Goal: Task Accomplishment & Management: Use online tool/utility

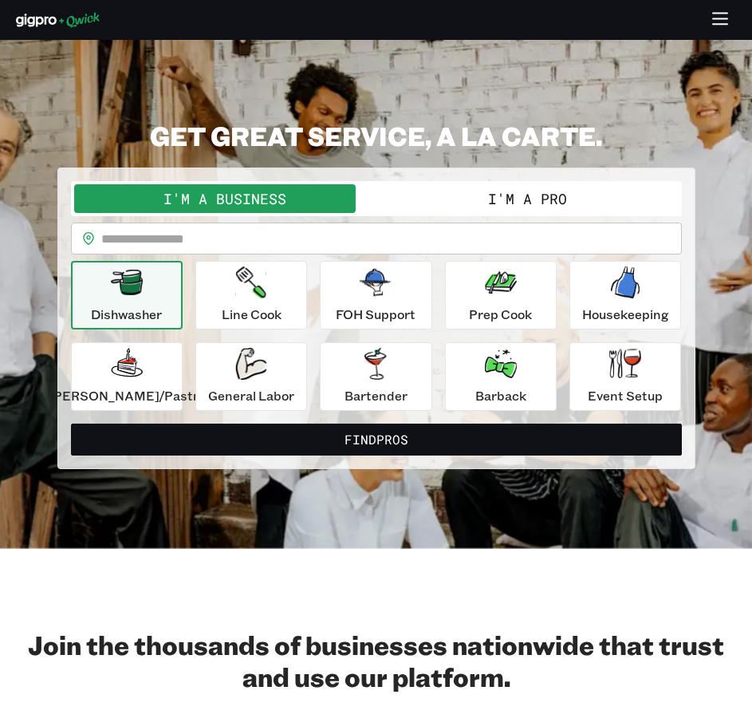
click at [355, 235] on input "text" at bounding box center [391, 239] width 581 height 32
click at [319, 234] on input "text" at bounding box center [391, 239] width 581 height 32
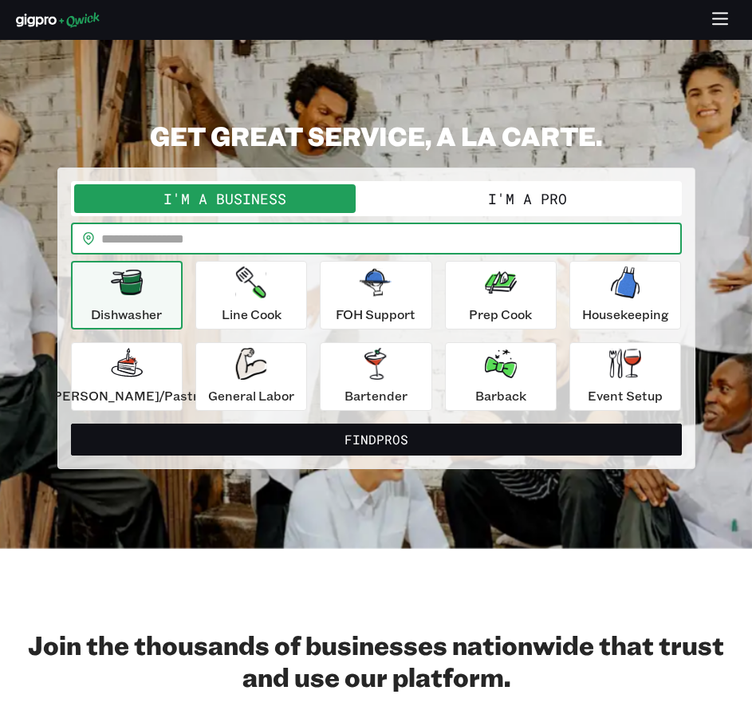
paste input "*****"
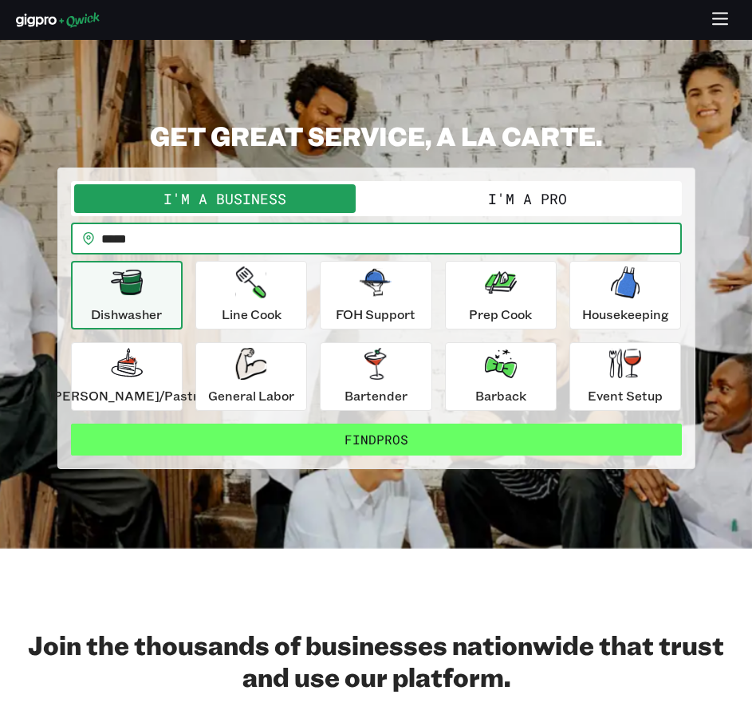
type input "*****"
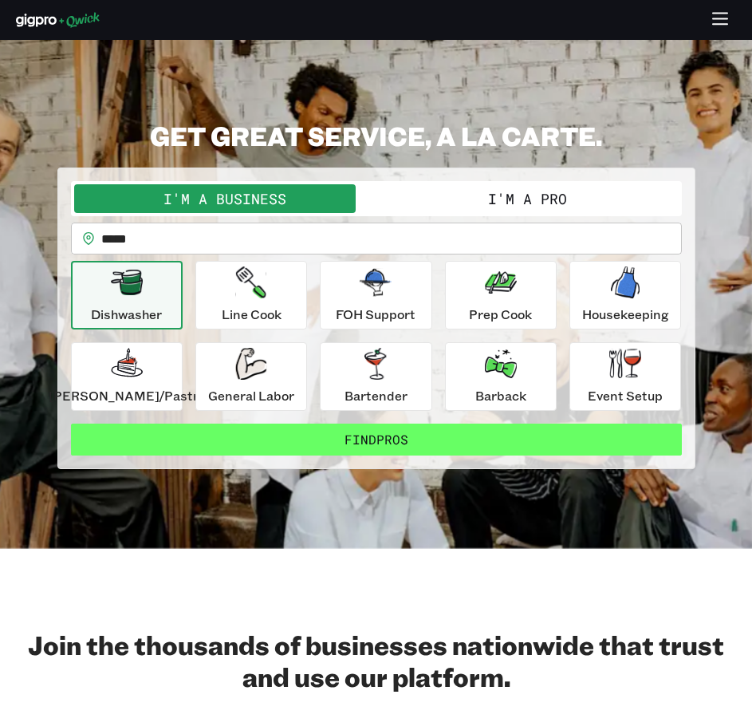
click at [309, 441] on button "Find Pros" at bounding box center [376, 440] width 611 height 32
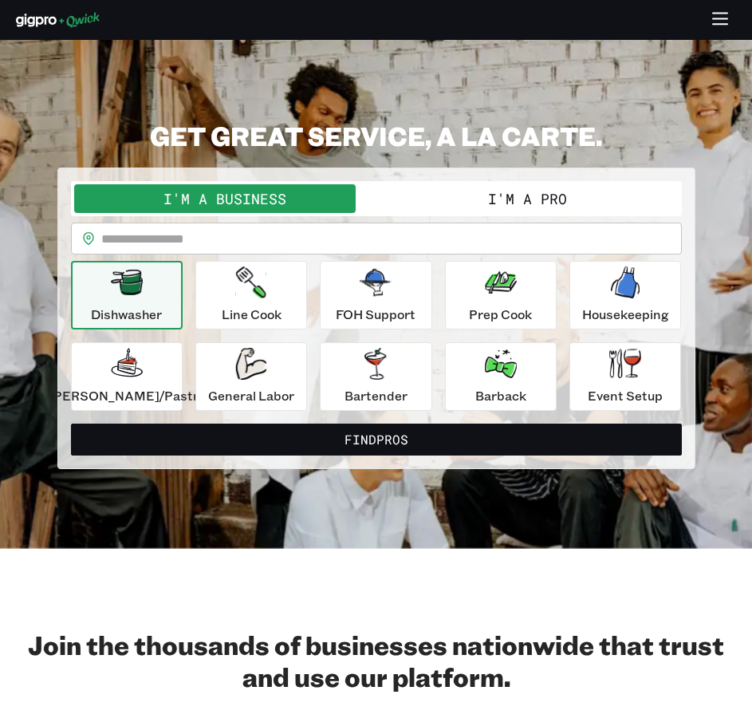
click at [445, 195] on button "I'm a Pro" at bounding box center [528, 198] width 302 height 29
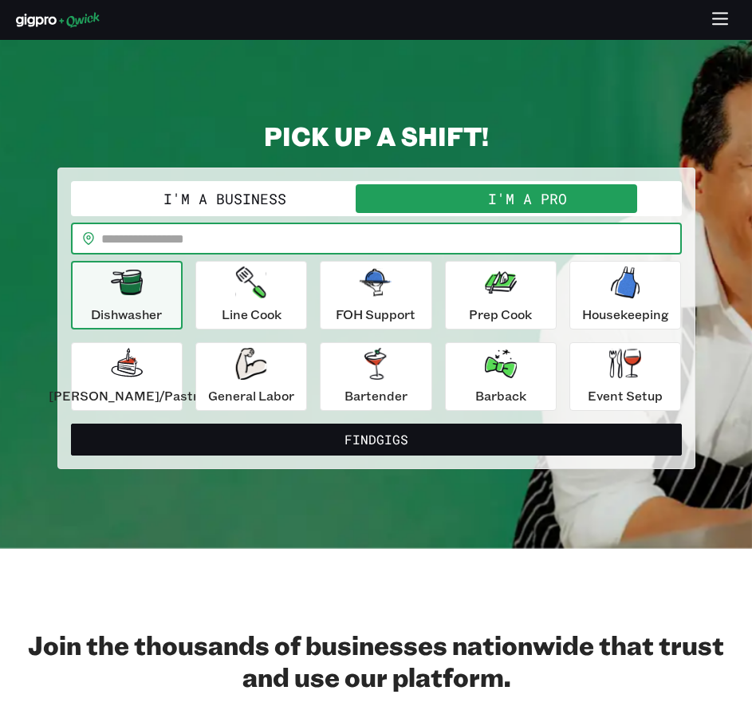
click at [366, 227] on input "text" at bounding box center [391, 239] width 581 height 32
paste input "*****"
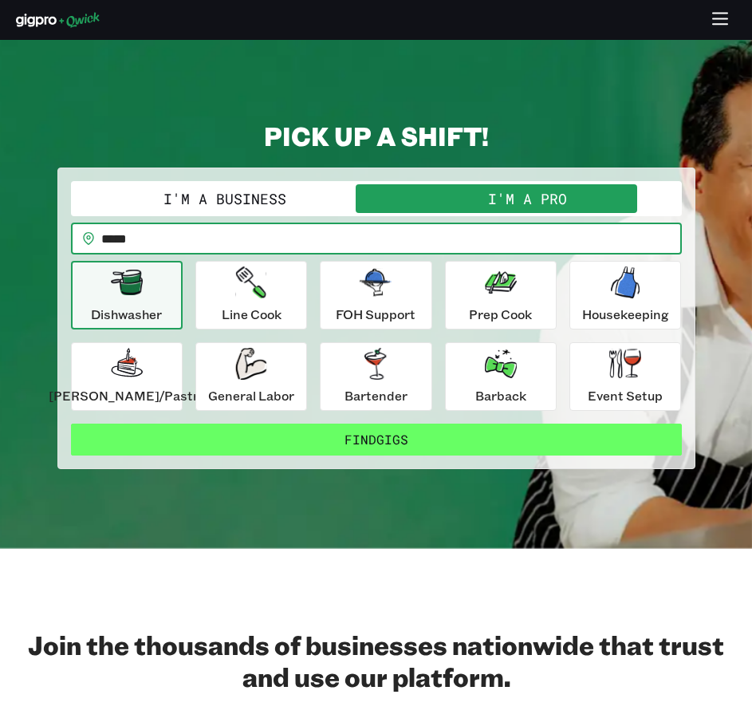
type input "*****"
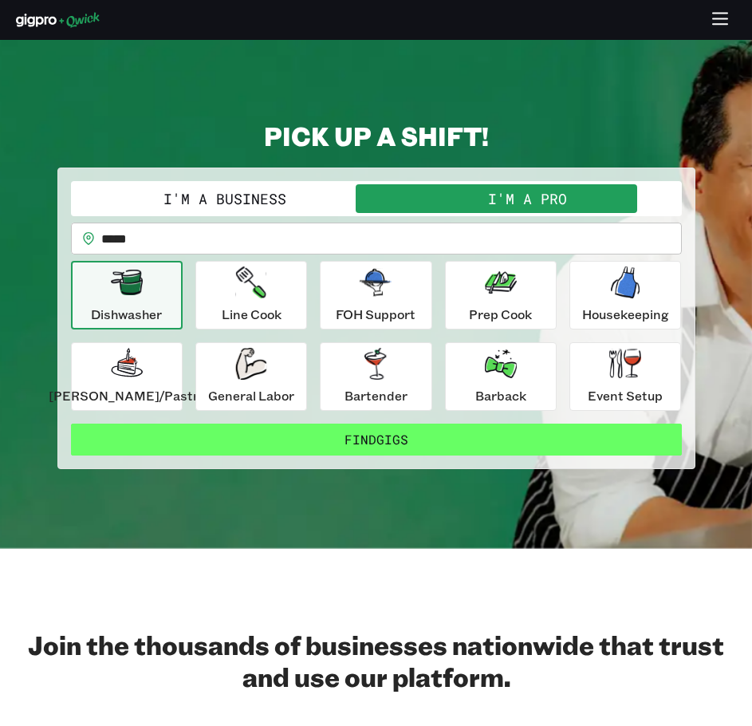
click at [299, 444] on button "Find Gigs" at bounding box center [376, 440] width 611 height 32
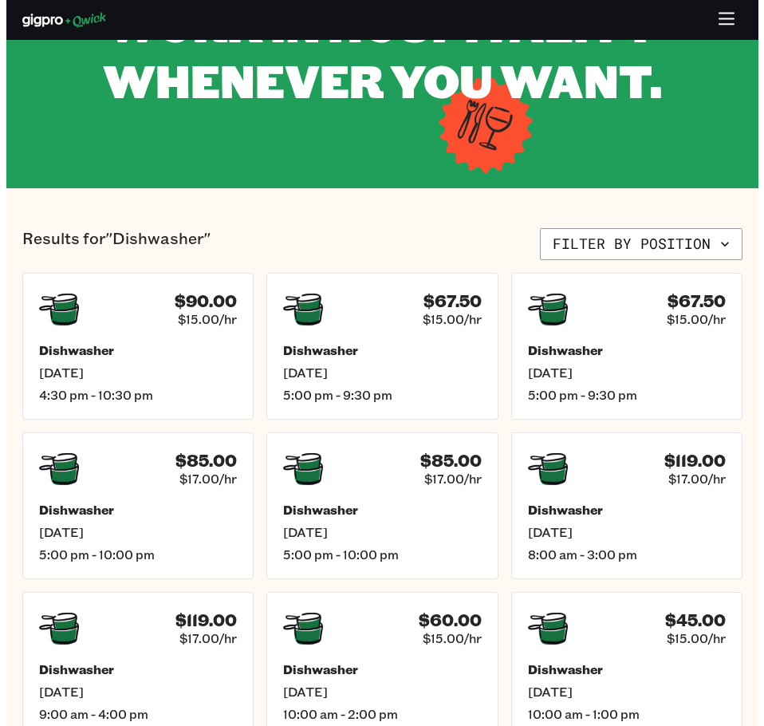
scroll to position [239, 0]
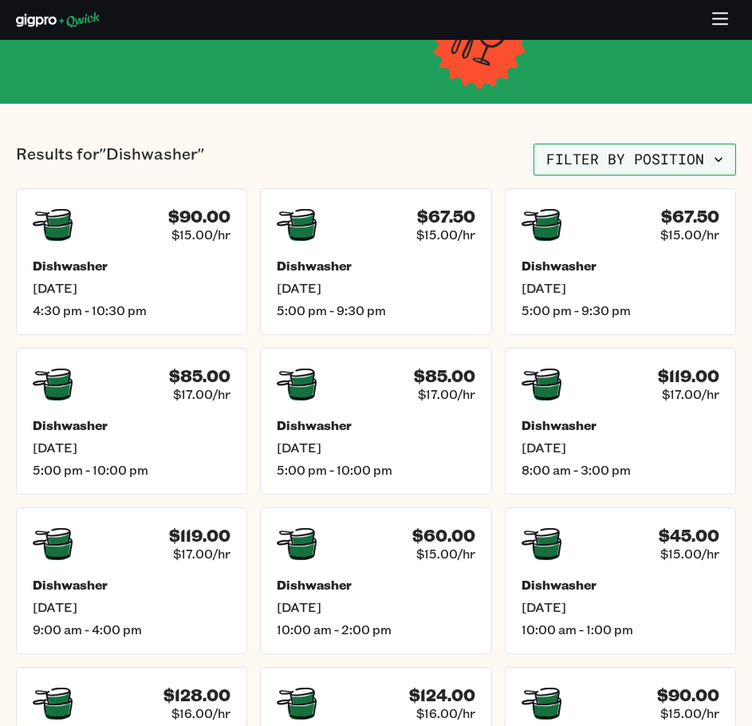
click at [653, 169] on button "Filter by position" at bounding box center [635, 160] width 203 height 32
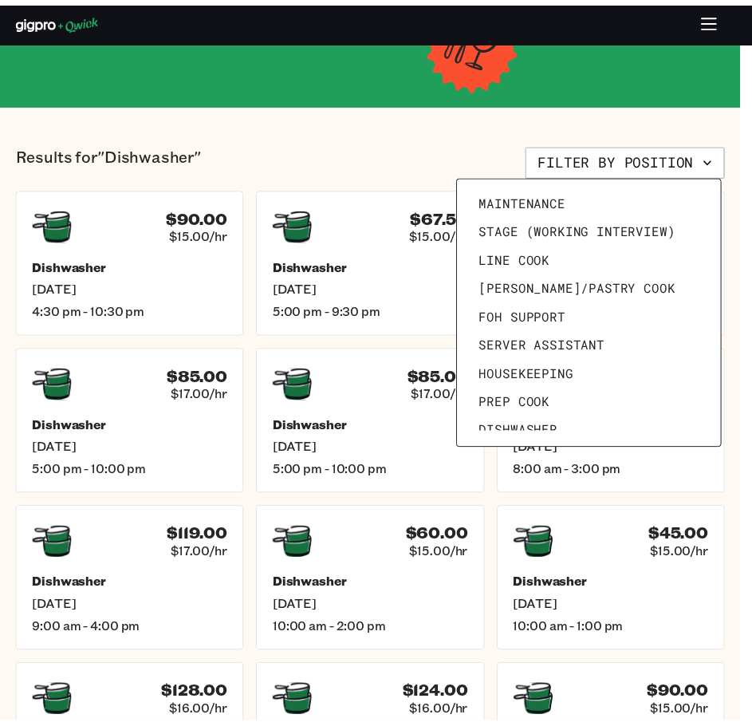
scroll to position [0, 0]
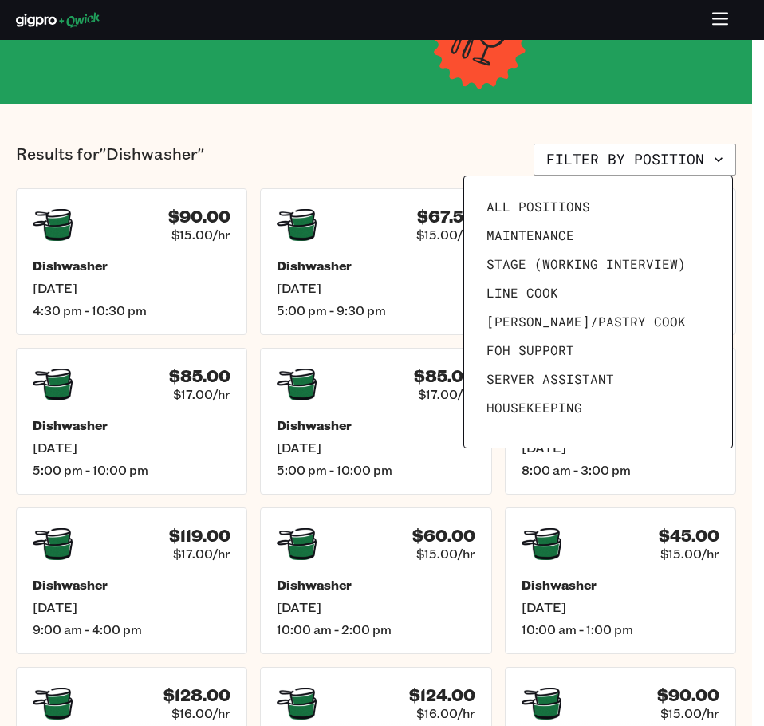
click at [455, 155] on div at bounding box center [382, 363] width 764 height 726
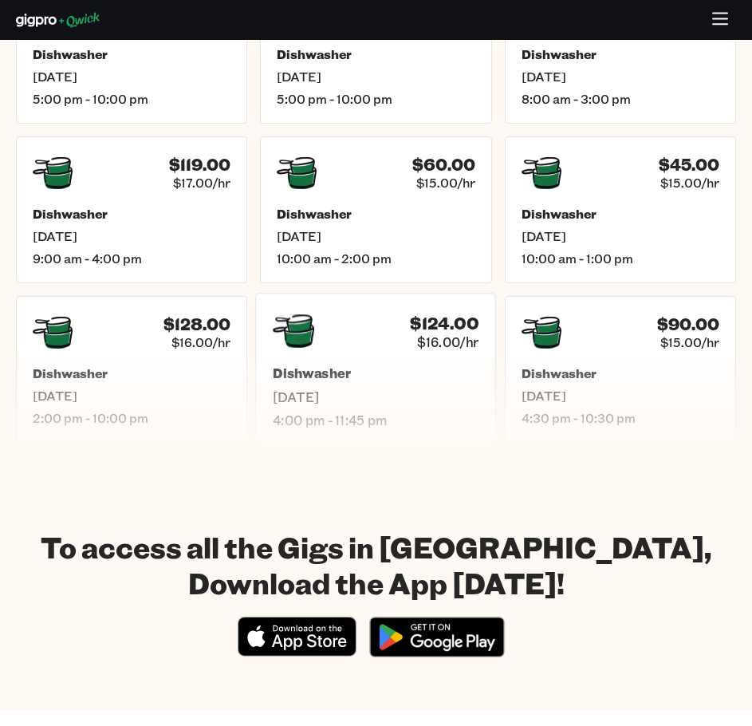
scroll to position [638, 0]
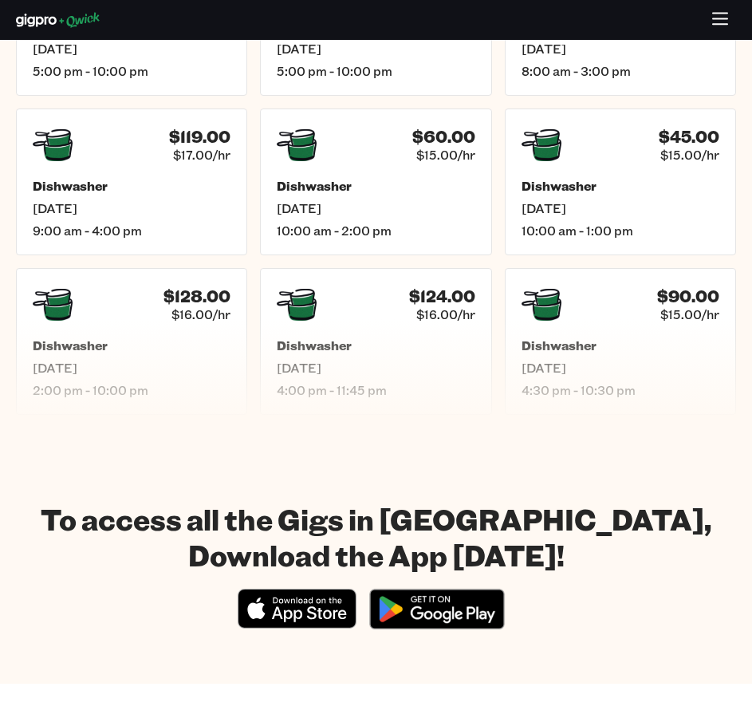
click at [270, 489] on section "To access all the Gigs in [GEOGRAPHIC_DATA], Download the App [DATE]! Download_…" at bounding box center [376, 569] width 752 height 229
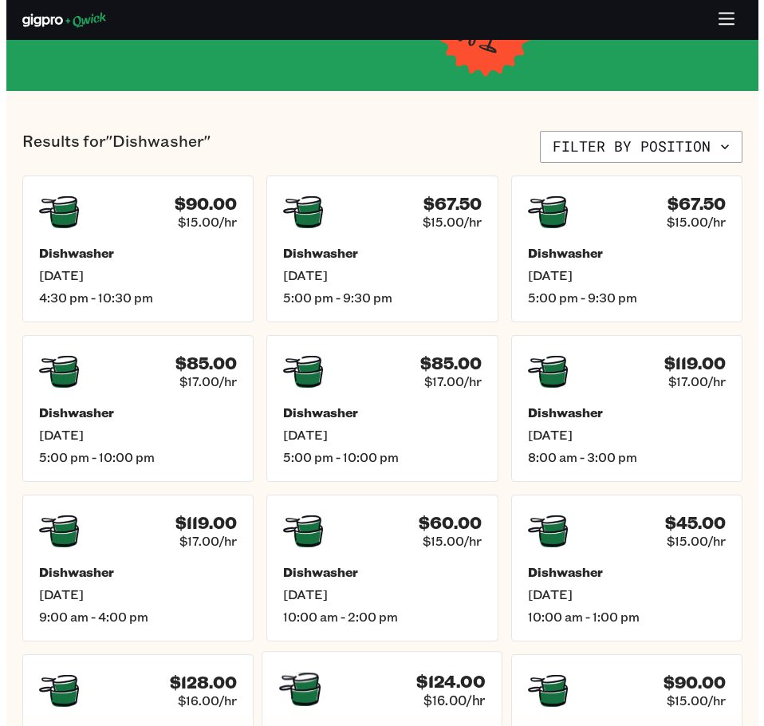
scroll to position [239, 0]
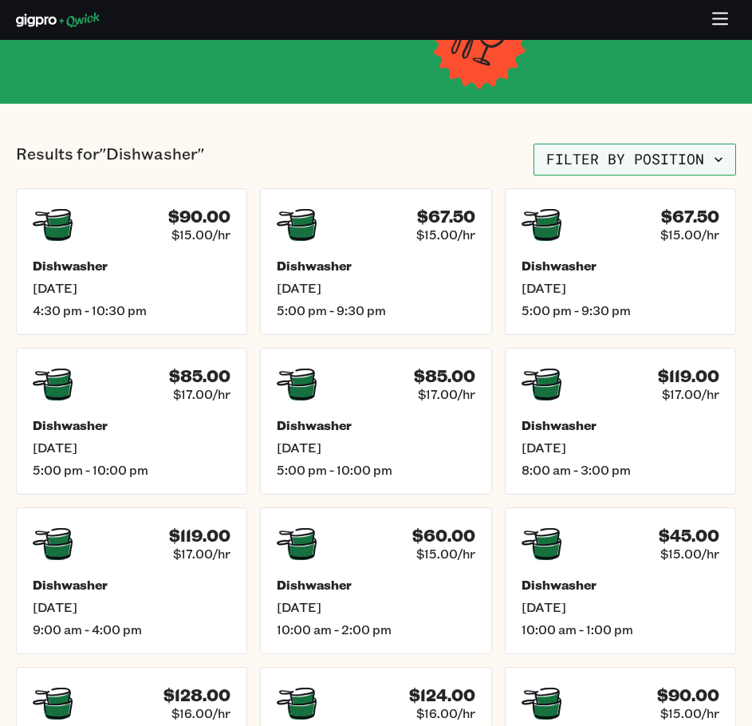
click at [589, 169] on button "Filter by position" at bounding box center [635, 160] width 203 height 32
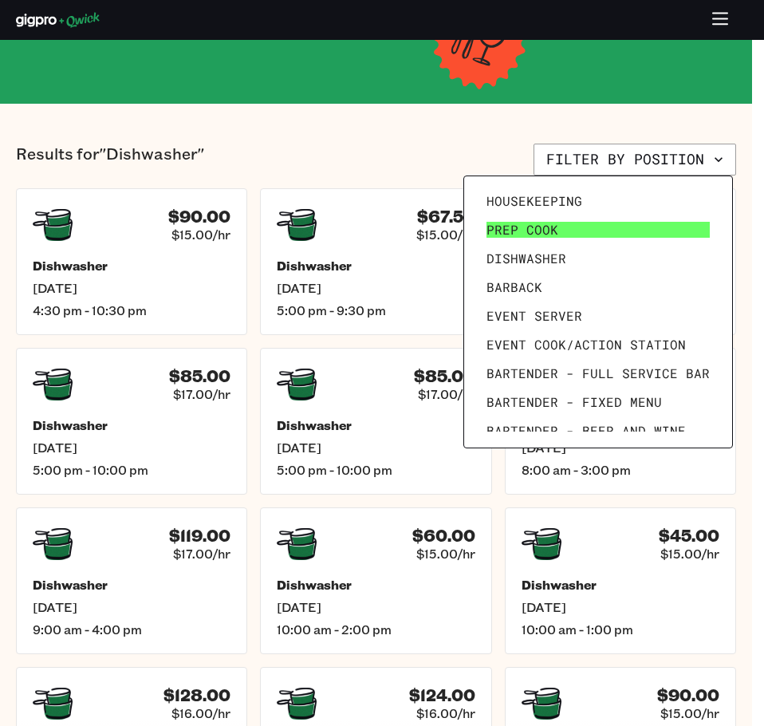
scroll to position [220, 0]
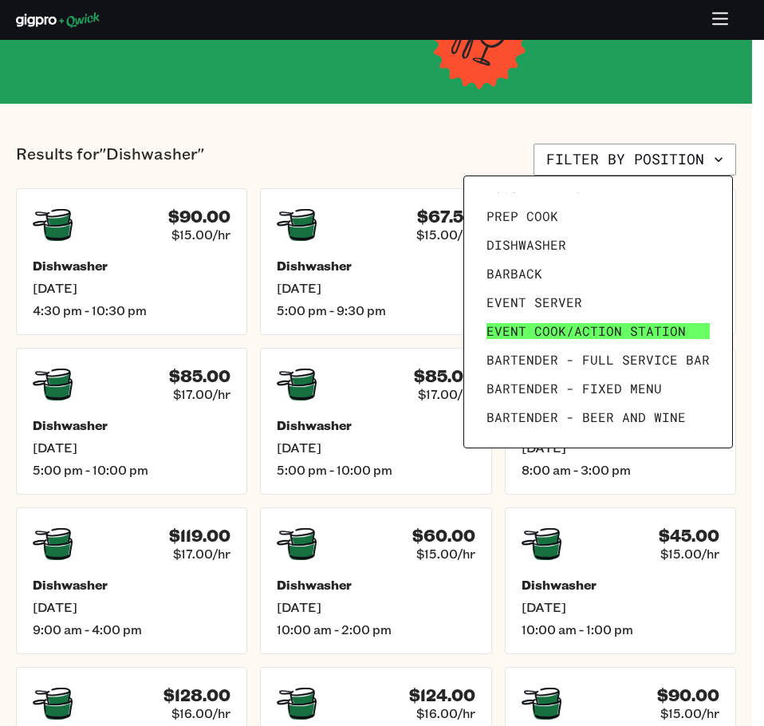
click at [531, 331] on span "Event Cook/Action Station" at bounding box center [586, 331] width 199 height 16
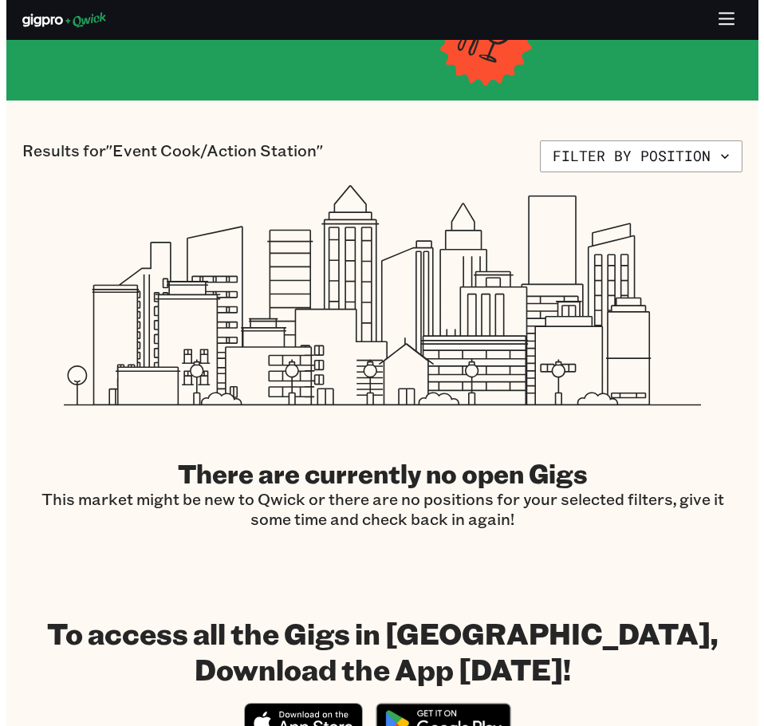
scroll to position [239, 0]
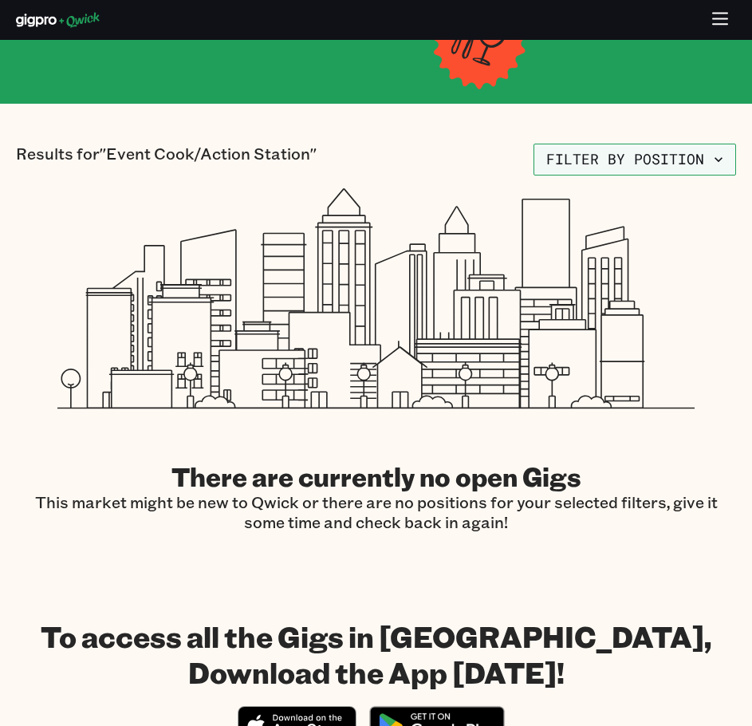
click at [625, 163] on button "Filter by position" at bounding box center [635, 160] width 203 height 32
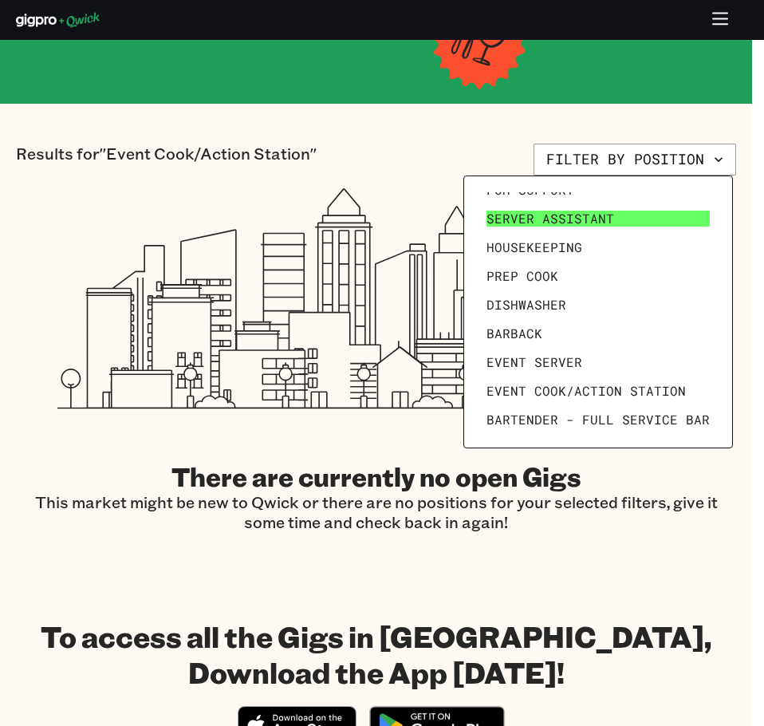
scroll to position [220, 0]
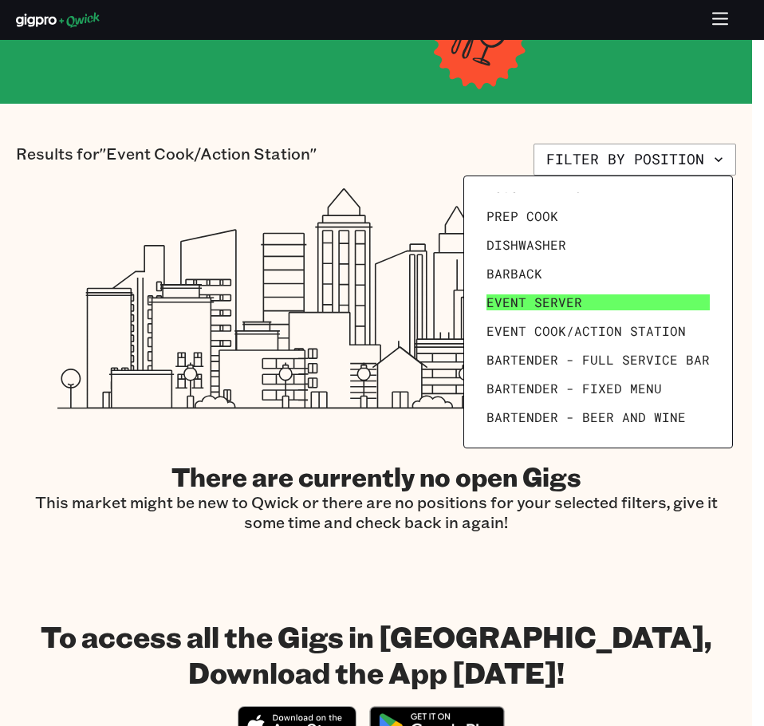
click at [546, 296] on span "Event Server" at bounding box center [535, 302] width 96 height 16
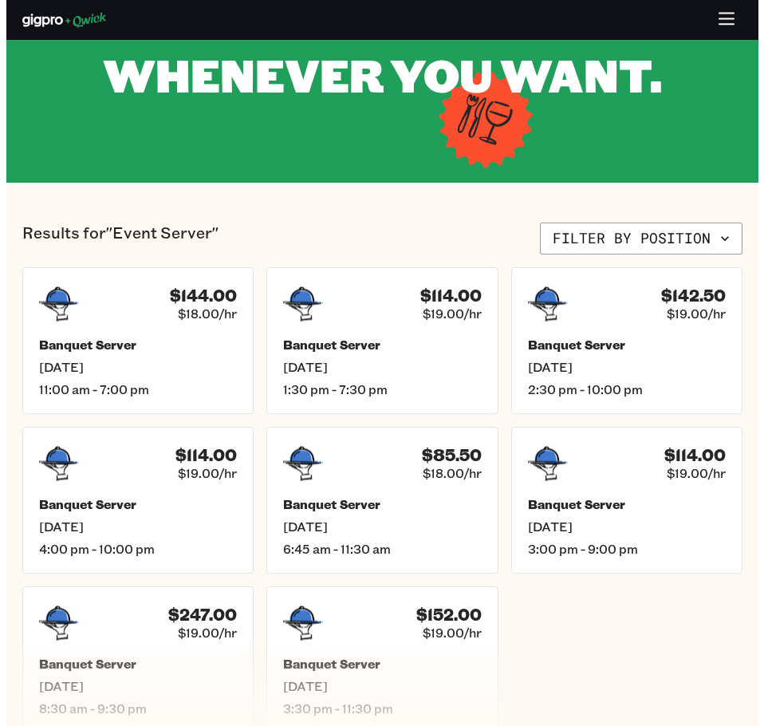
scroll to position [160, 0]
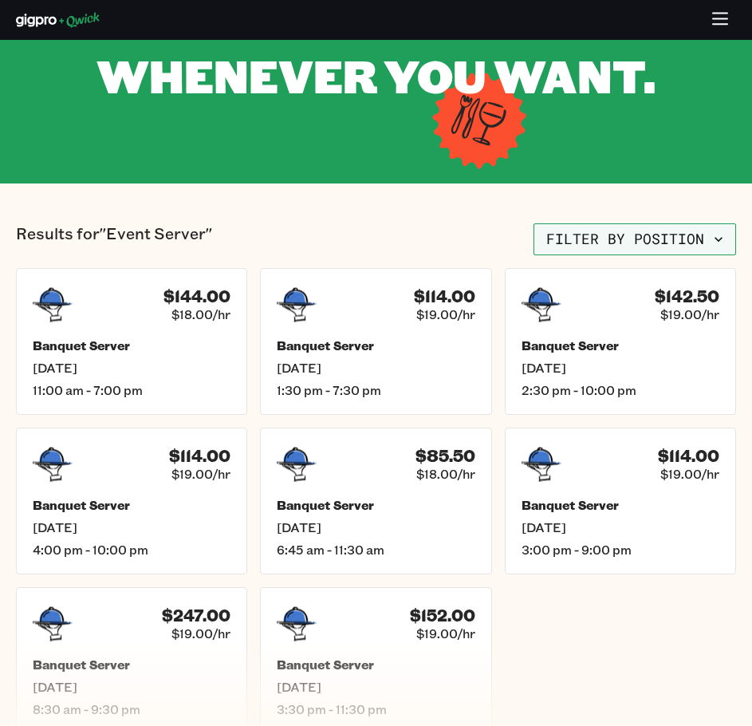
click at [703, 246] on button "Filter by position" at bounding box center [635, 239] width 203 height 32
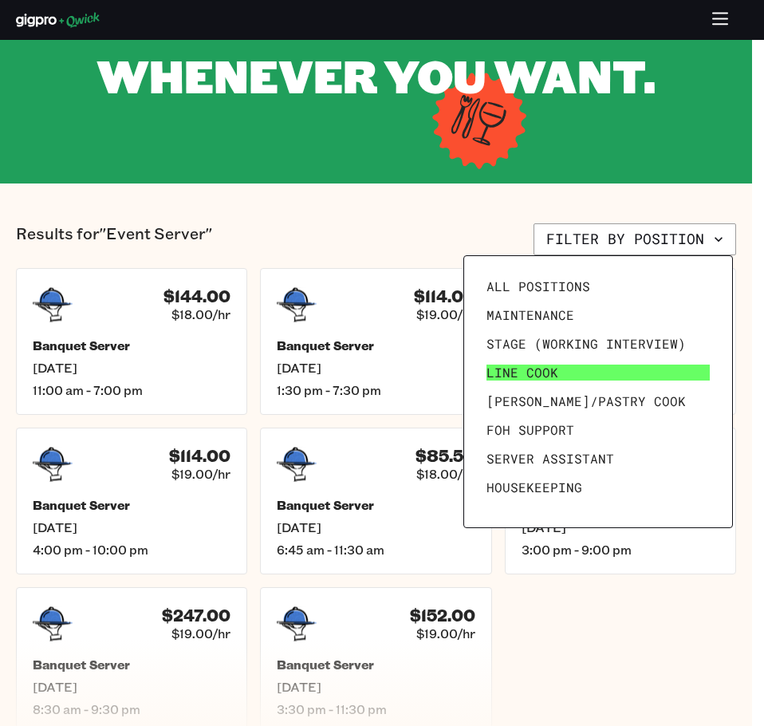
click at [578, 369] on link "Line Cook" at bounding box center [598, 372] width 236 height 29
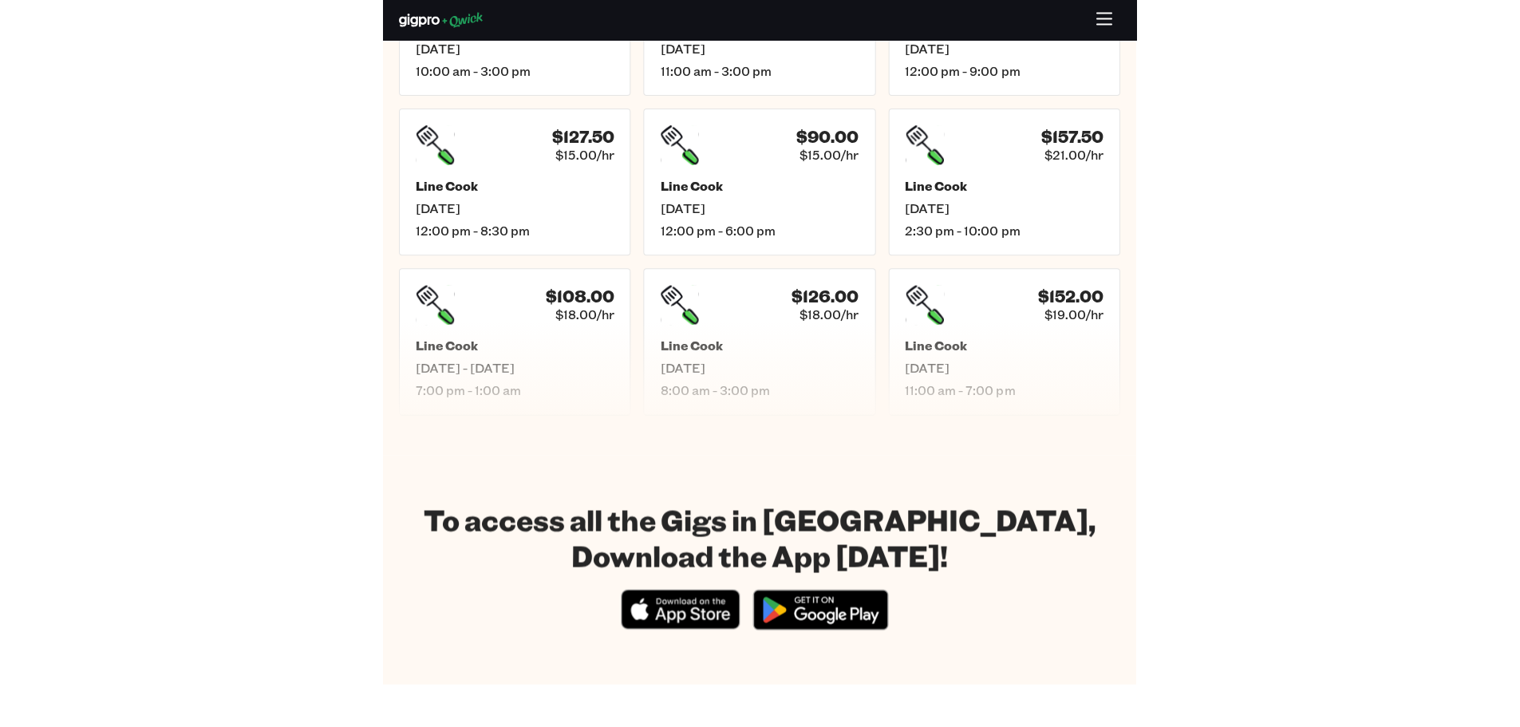
scroll to position [562, 0]
